Goal: Information Seeking & Learning: Learn about a topic

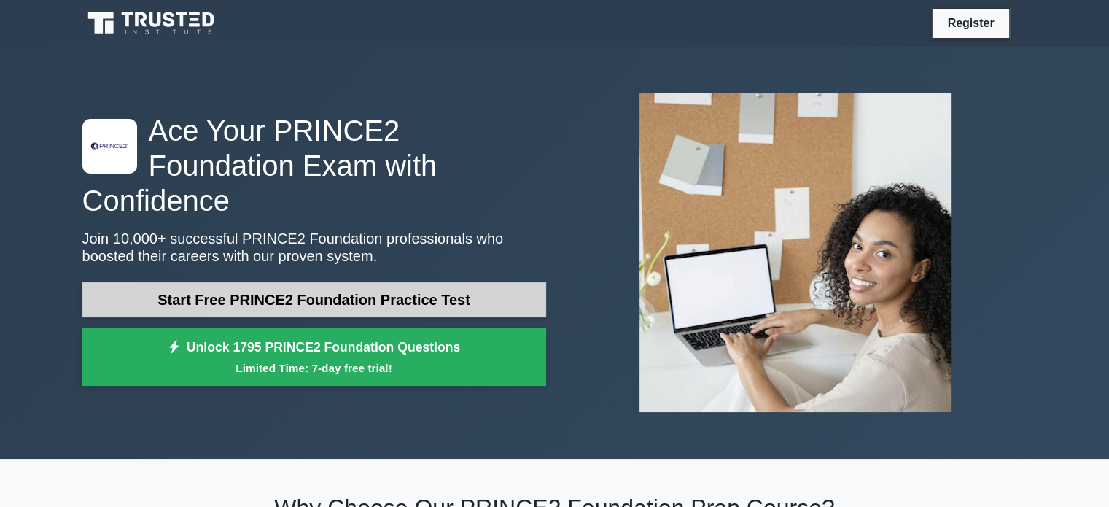
click at [421, 285] on link "Start Free PRINCE2 Foundation Practice Test" at bounding box center [314, 299] width 464 height 35
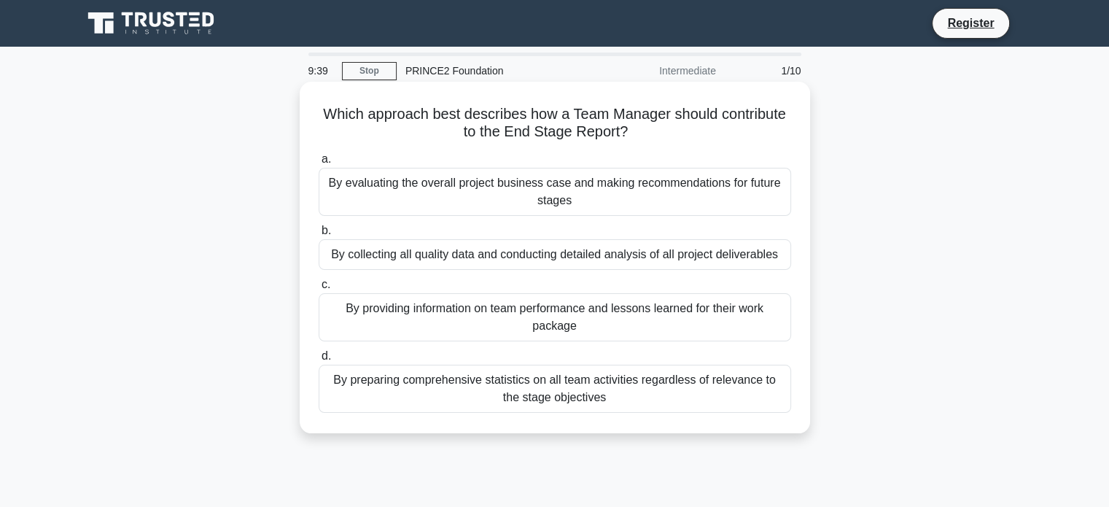
click at [453, 187] on div "By evaluating the overall project business case and making recommendations for …" at bounding box center [555, 192] width 472 height 48
click at [319, 164] on input "a. By evaluating the overall project business case and making recommendations f…" at bounding box center [319, 159] width 0 height 9
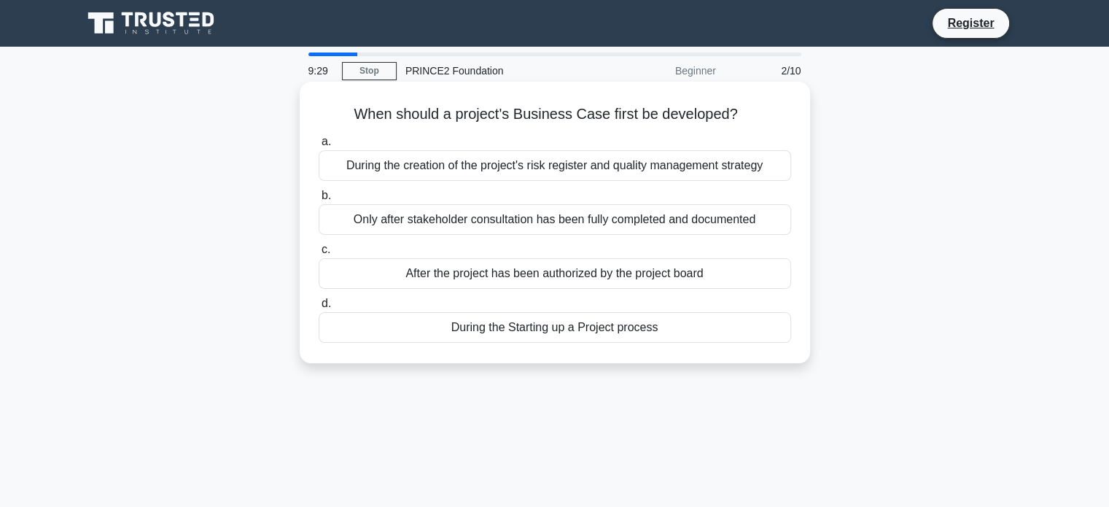
click at [520, 310] on label "d. During the Starting up a Project process" at bounding box center [555, 318] width 472 height 48
click at [319, 308] on input "d. During the Starting up a Project process" at bounding box center [319, 303] width 0 height 9
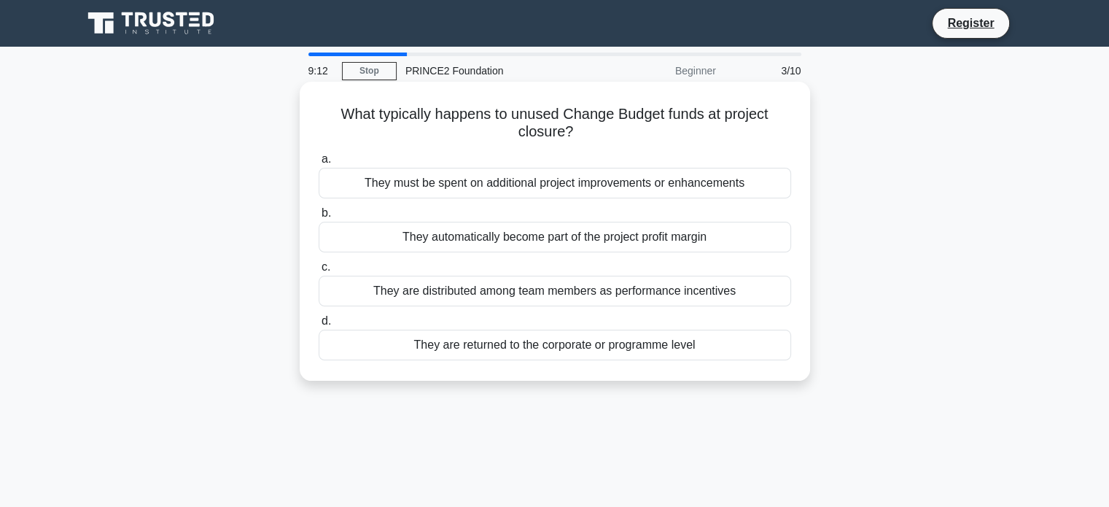
click at [480, 348] on div "They are returned to the corporate or programme level" at bounding box center [555, 344] width 472 height 31
click at [319, 326] on input "d. They are returned to the corporate or programme level" at bounding box center [319, 320] width 0 height 9
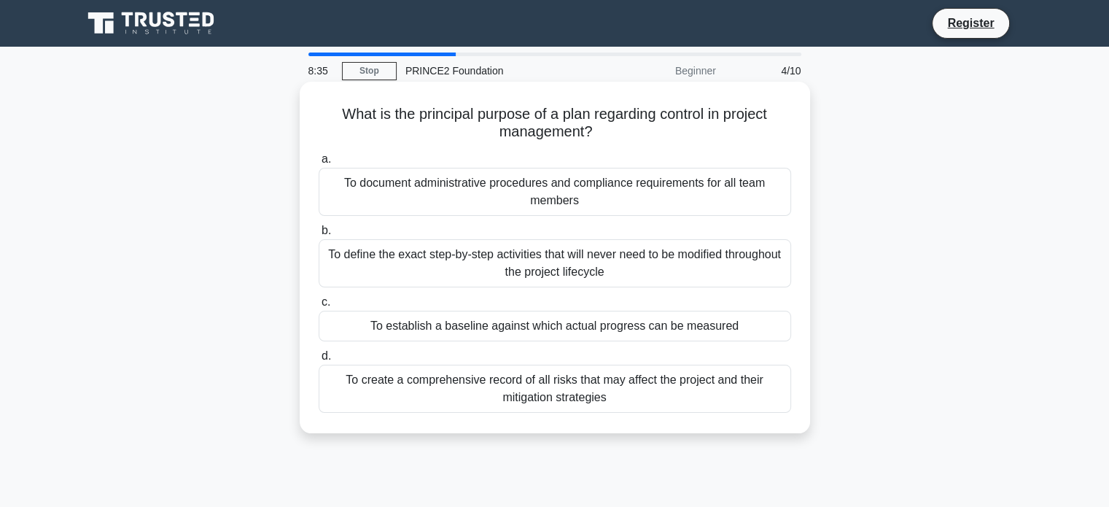
click at [508, 322] on div "To establish a baseline against which actual progress can be measured" at bounding box center [555, 325] width 472 height 31
click at [319, 307] on input "c. To establish a baseline against which actual progress can be measured" at bounding box center [319, 301] width 0 height 9
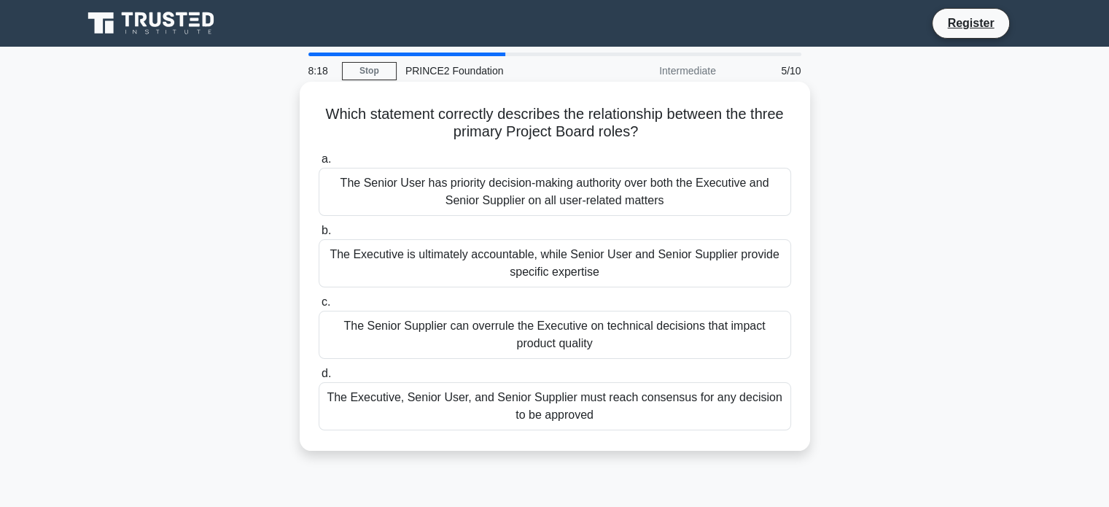
click at [464, 266] on div "The Executive is ultimately accountable, while Senior User and Senior Supplier …" at bounding box center [555, 263] width 472 height 48
click at [319, 235] on input "b. The Executive is ultimately accountable, while Senior User and Senior Suppli…" at bounding box center [319, 230] width 0 height 9
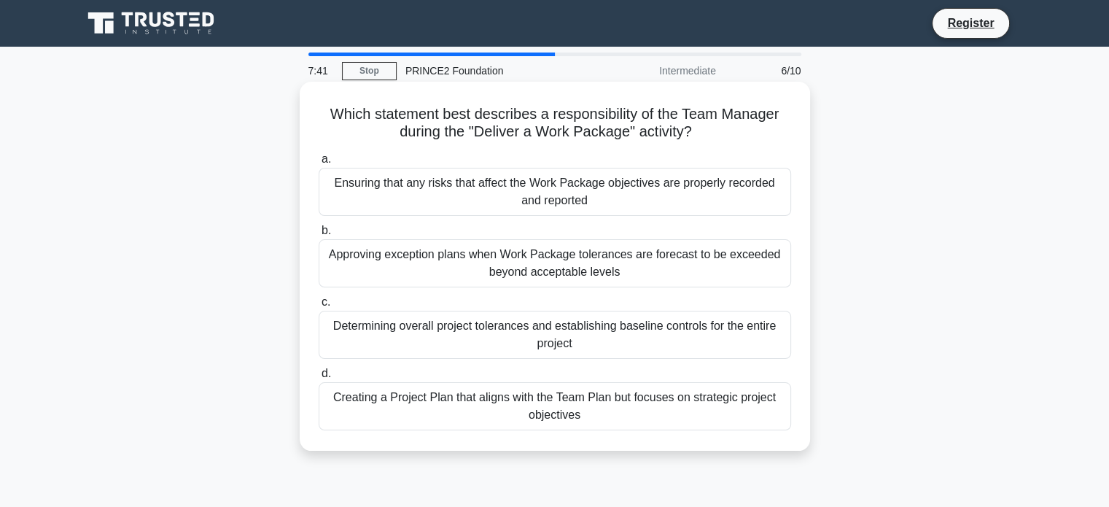
click at [729, 204] on div "Ensuring that any risks that affect the Work Package objectives are properly re…" at bounding box center [555, 192] width 472 height 48
click at [319, 164] on input "a. Ensuring that any risks that affect the Work Package objectives are properly…" at bounding box center [319, 159] width 0 height 9
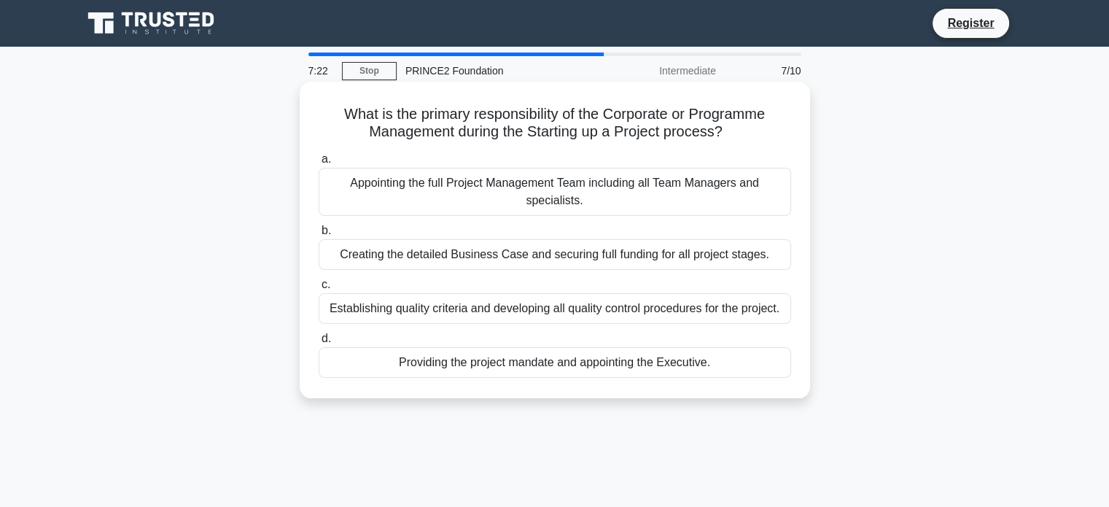
click at [720, 352] on div "Providing the project mandate and appointing the Executive." at bounding box center [555, 362] width 472 height 31
click at [319, 343] on input "d. Providing the project mandate and appointing the Executive." at bounding box center [319, 338] width 0 height 9
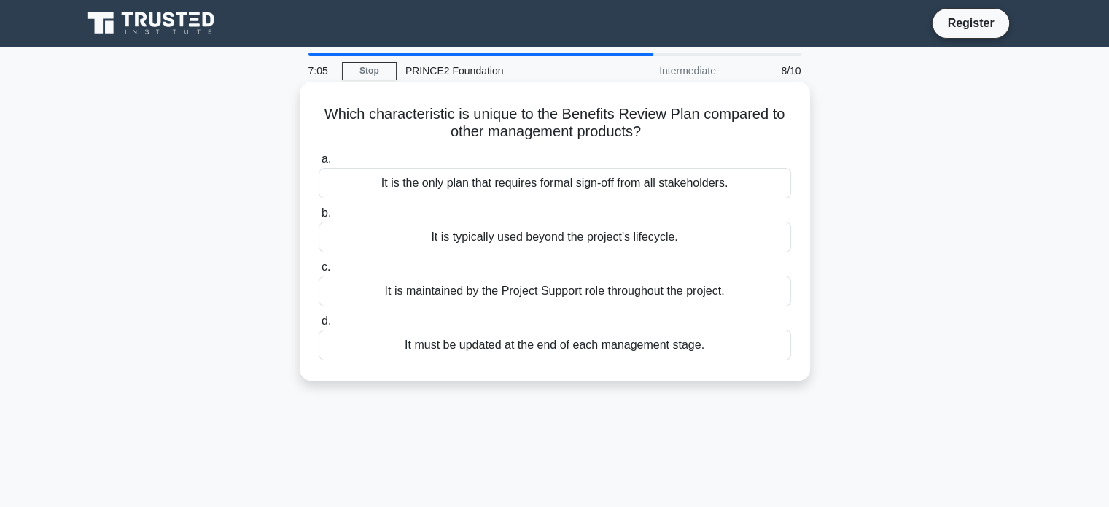
click at [632, 239] on div "It is typically used beyond the project's lifecycle." at bounding box center [555, 237] width 472 height 31
click at [319, 218] on input "b. It is typically used beyond the project's lifecycle." at bounding box center [319, 212] width 0 height 9
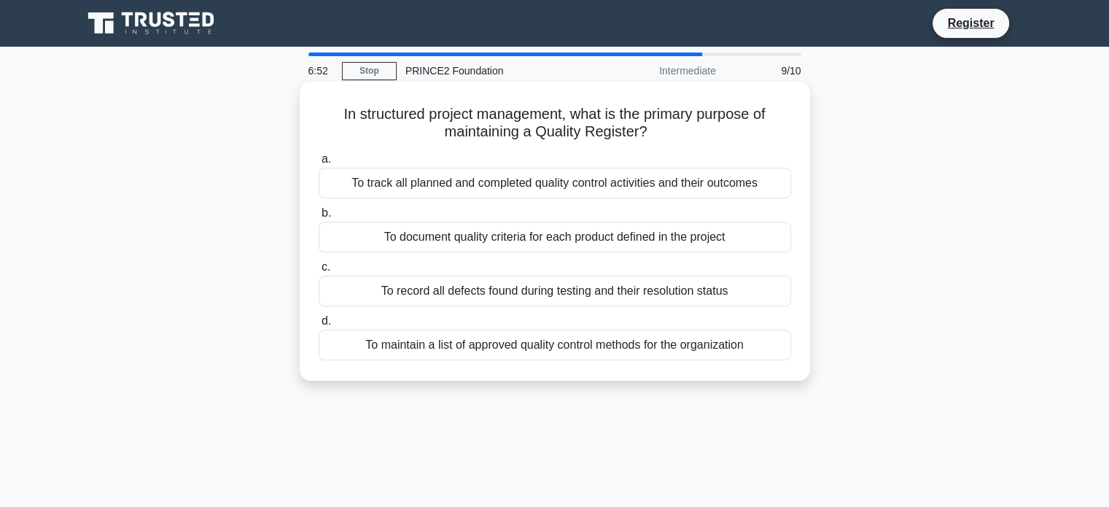
click at [738, 239] on div "To document quality criteria for each product defined in the project" at bounding box center [555, 237] width 472 height 31
click at [319, 218] on input "b. To document quality criteria for each product defined in the project" at bounding box center [319, 212] width 0 height 9
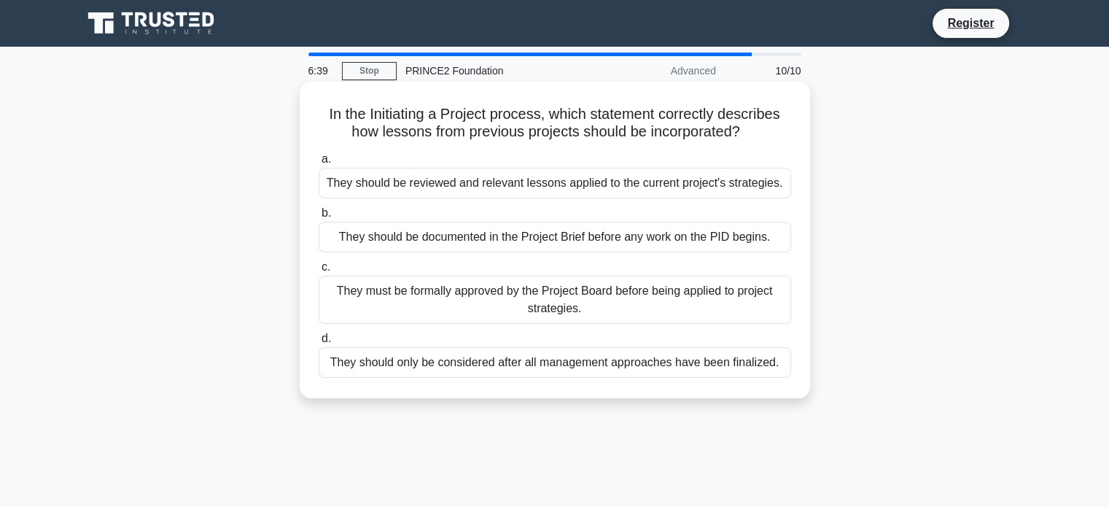
click at [609, 190] on div "They should be reviewed and relevant lessons applied to the current project's s…" at bounding box center [555, 183] width 472 height 31
click at [319, 164] on input "a. They should be reviewed and relevant lessons applied to the current project'…" at bounding box center [319, 159] width 0 height 9
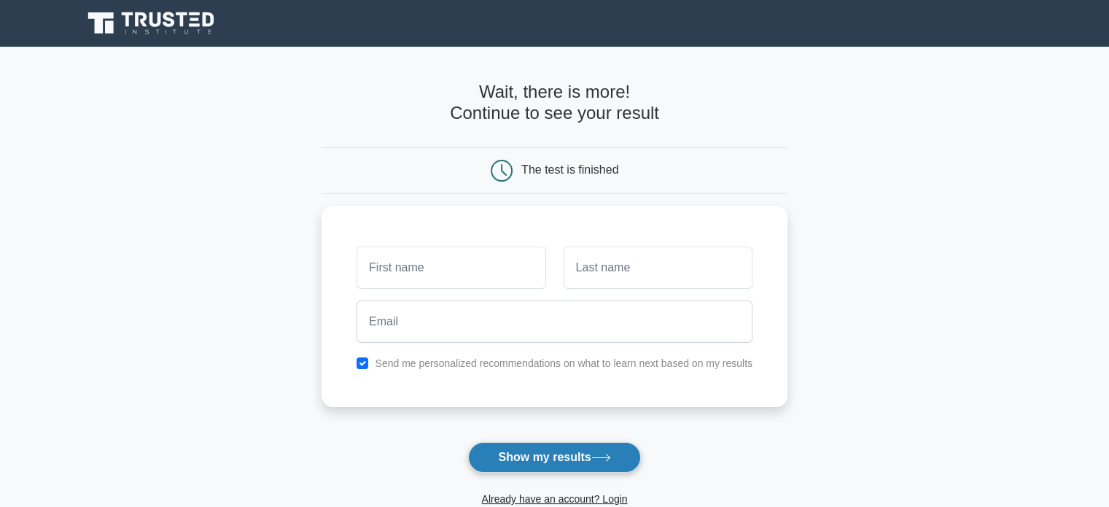
click at [528, 450] on button "Show my results" at bounding box center [554, 457] width 172 height 31
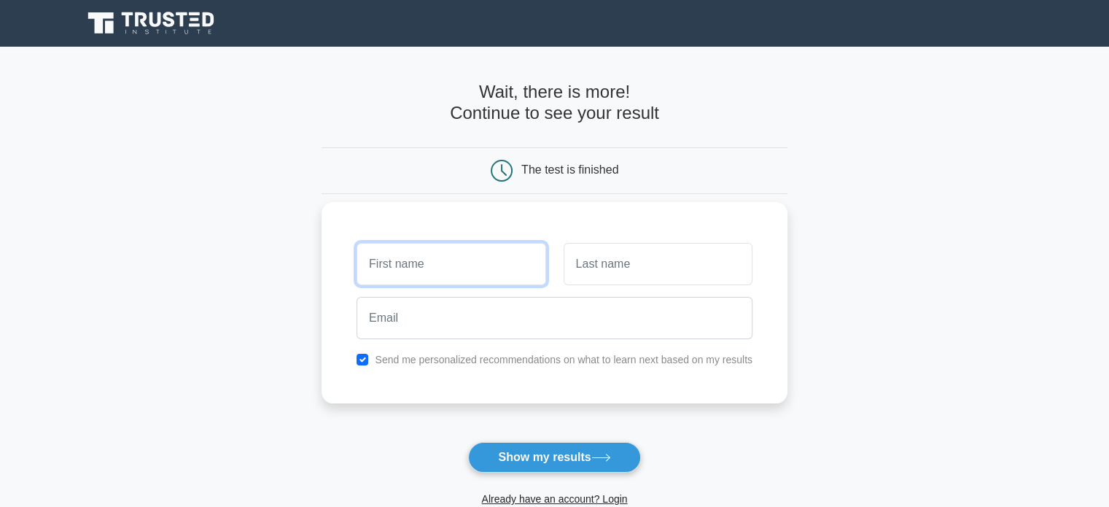
click at [466, 268] on input "text" at bounding box center [450, 264] width 189 height 42
type input "Esta"
click at [589, 265] on input "text" at bounding box center [657, 264] width 189 height 42
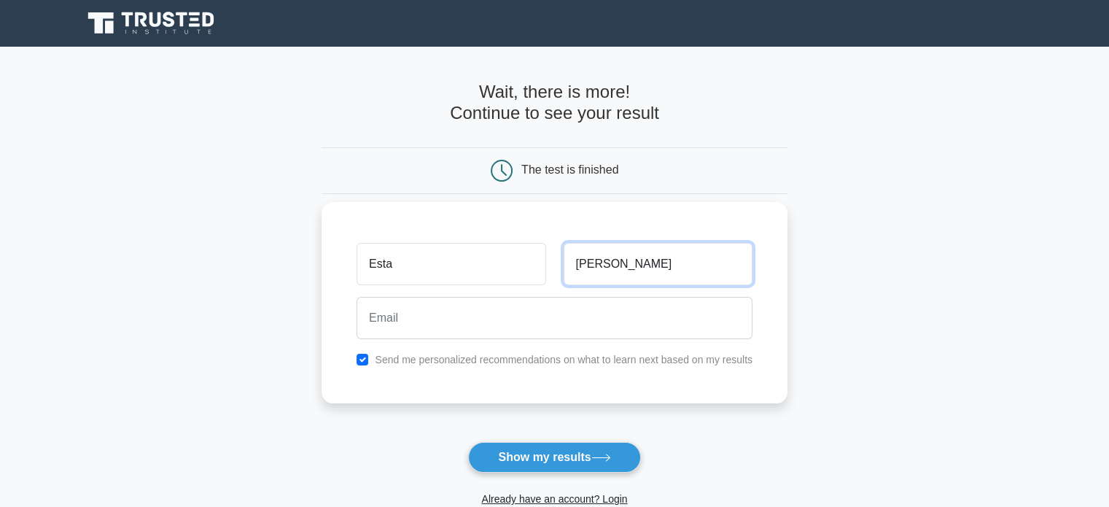
type input "Lewis"
click at [367, 357] on input "checkbox" at bounding box center [362, 360] width 12 height 12
checkbox input "false"
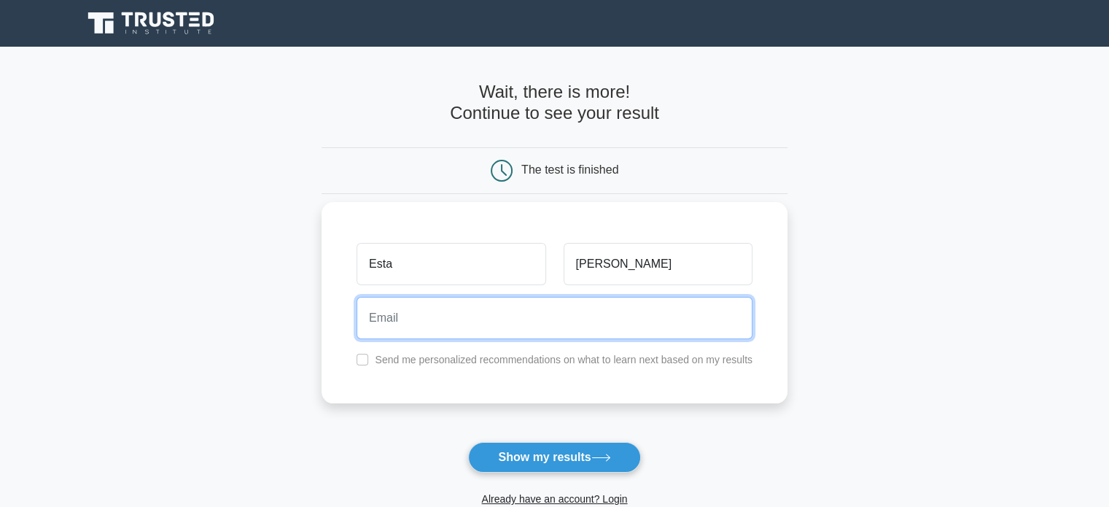
click at [391, 330] on input "email" at bounding box center [554, 318] width 396 height 42
type input "e.lewis@npt.gov.uk"
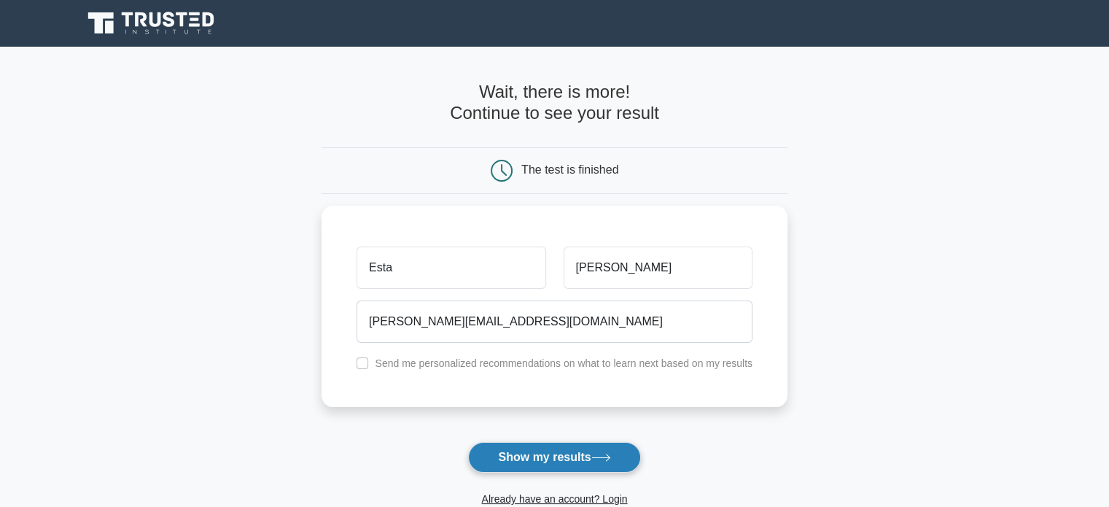
click at [543, 461] on button "Show my results" at bounding box center [554, 457] width 172 height 31
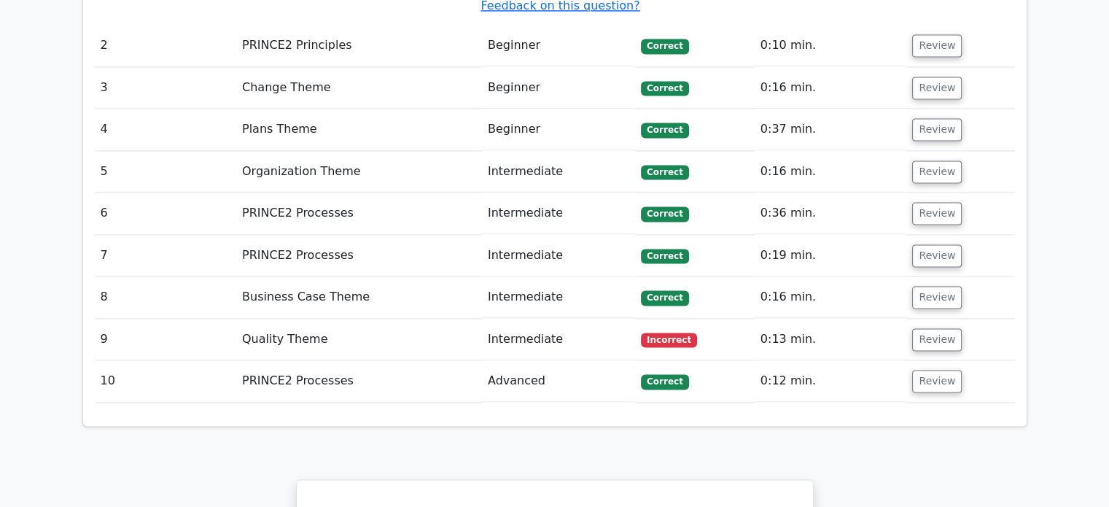
scroll to position [2125, 0]
click at [926, 329] on button "Review" at bounding box center [937, 340] width 50 height 23
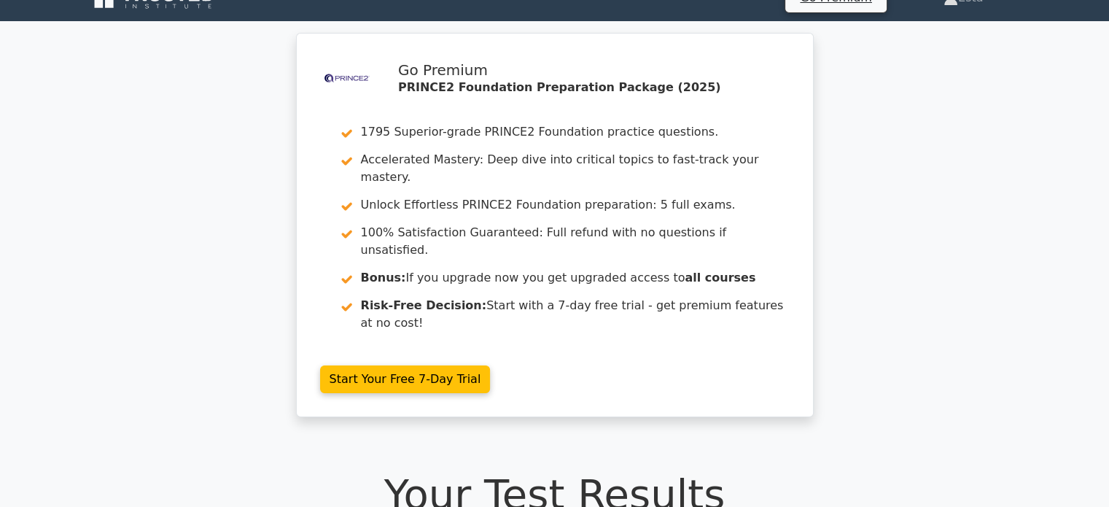
scroll to position [0, 0]
